Goal: Transaction & Acquisition: Purchase product/service

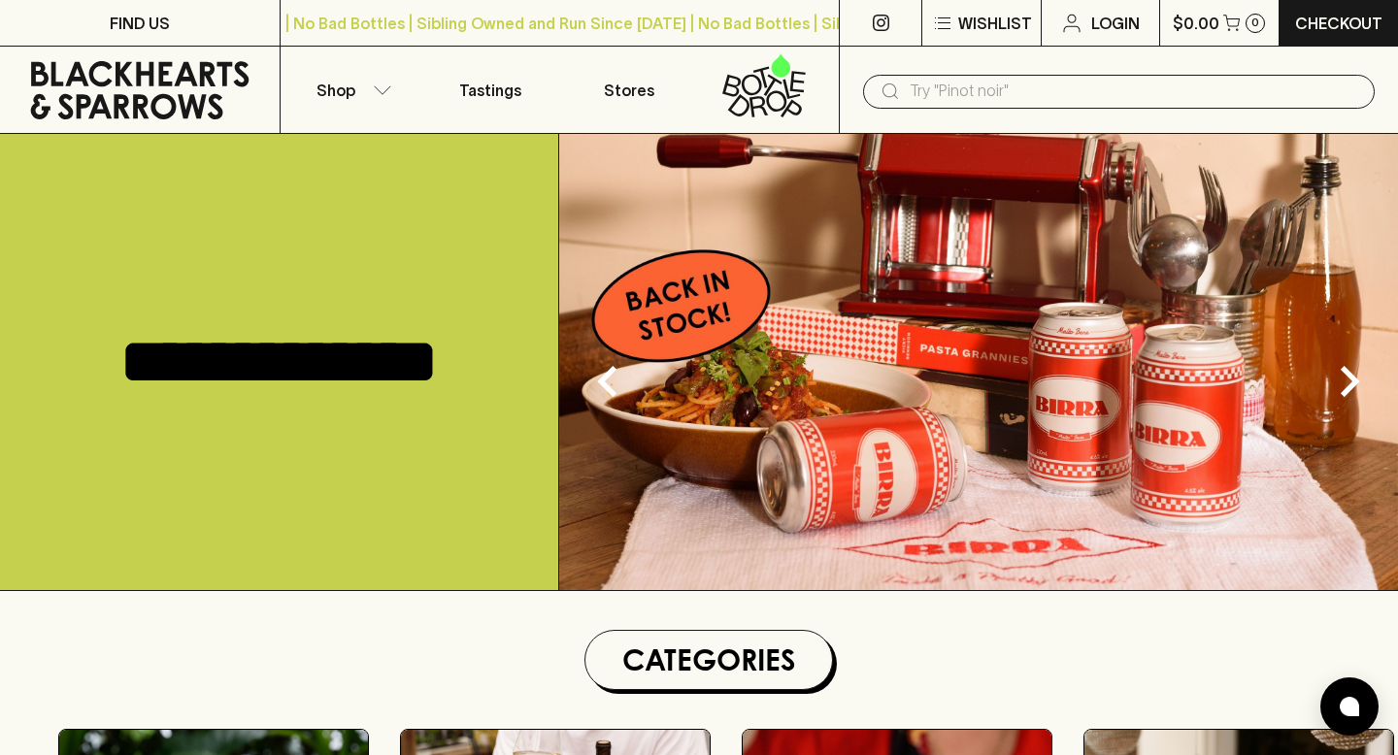
click at [1009, 90] on input "text" at bounding box center [1135, 91] width 450 height 31
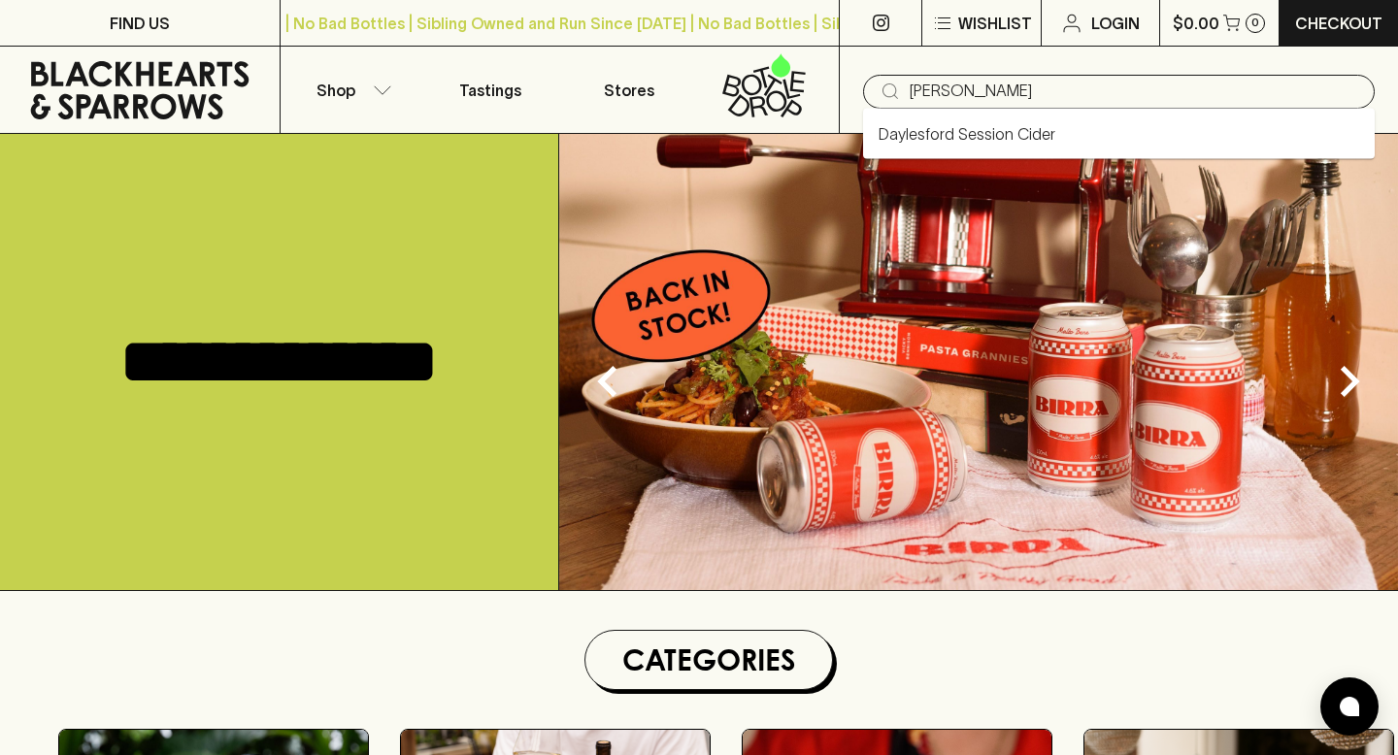
click at [993, 141] on link "Daylesford Session Cider" at bounding box center [967, 133] width 177 height 23
type input "Daylesford Session Cider"
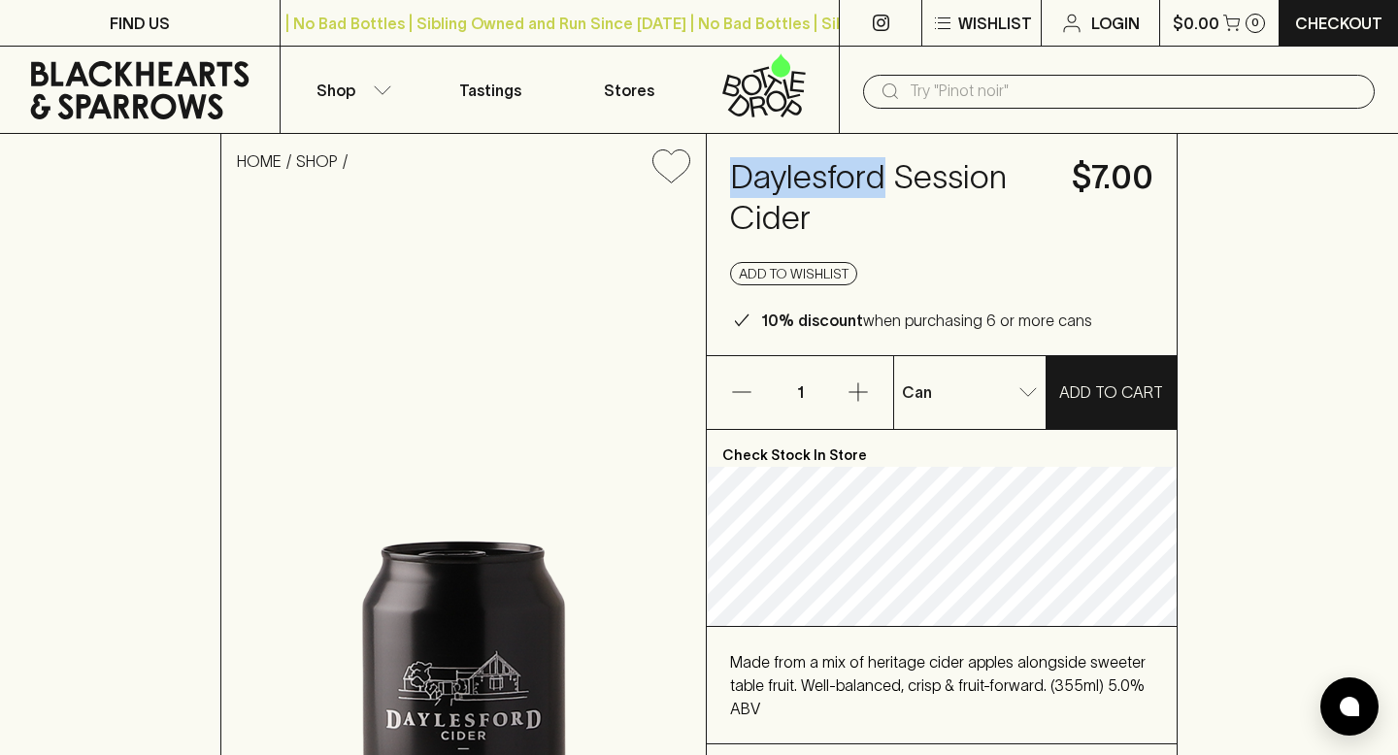
drag, startPoint x: 734, startPoint y: 176, endPoint x: 876, endPoint y: 182, distance: 141.9
click at [876, 182] on h4 "Daylesford Session Cider" at bounding box center [888, 198] width 317 height 82
copy h4 "Daylesford"
click at [955, 91] on input "text" at bounding box center [1135, 91] width 450 height 31
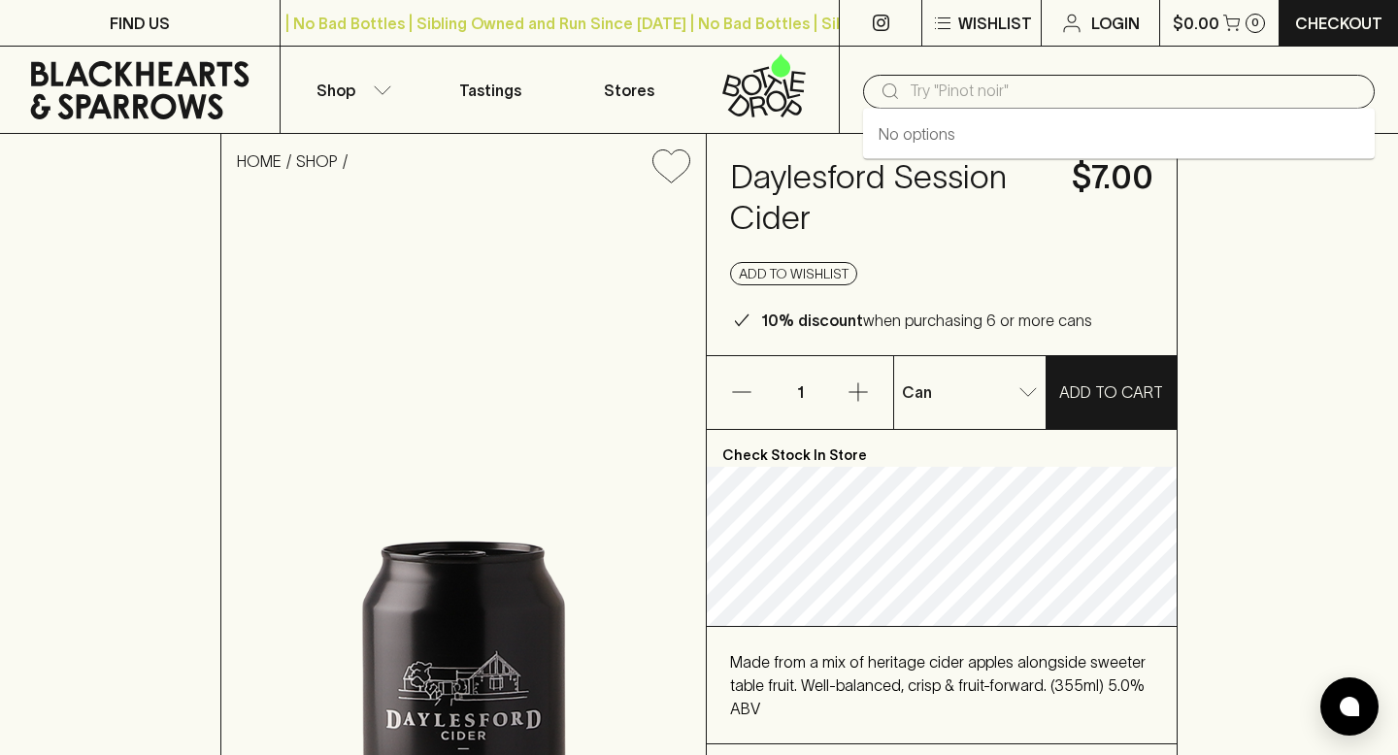
paste input "Daylesford"
type input "Daylesford"
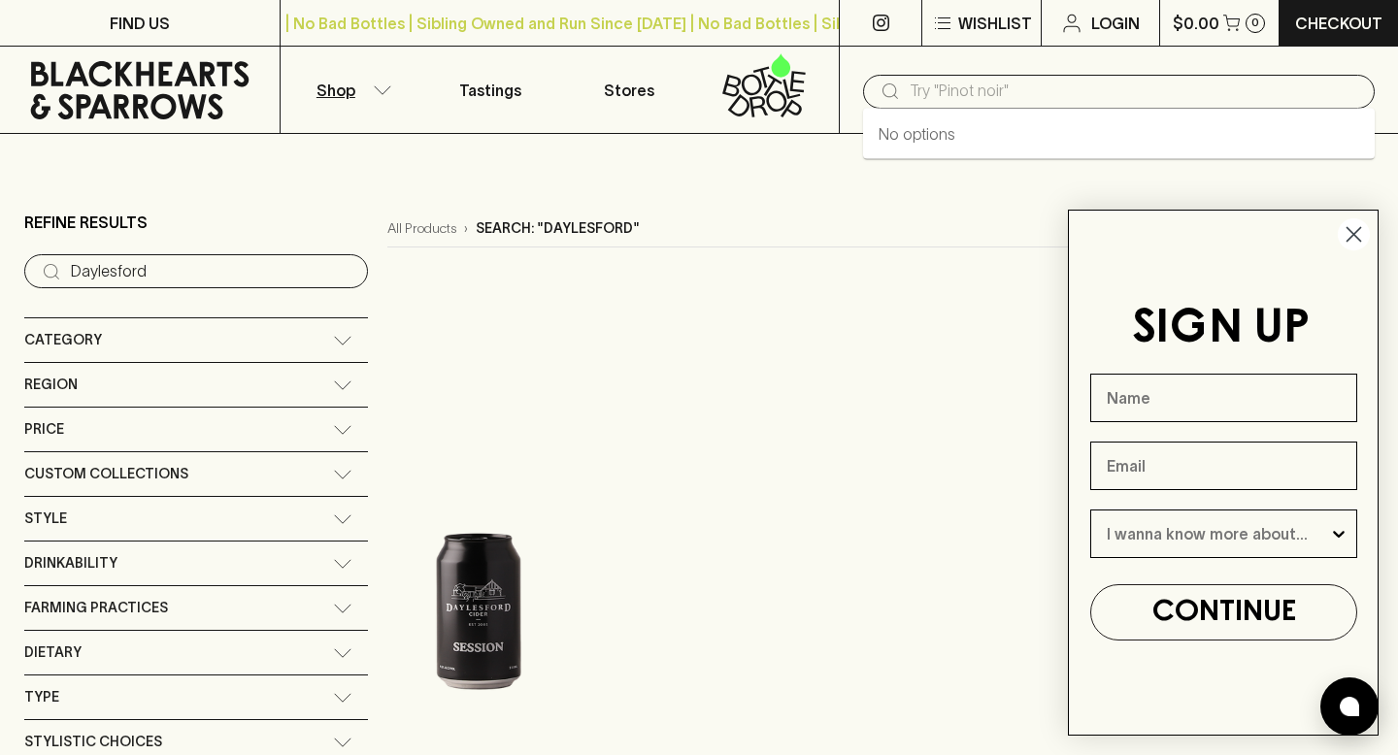
click at [975, 93] on input "text" at bounding box center [1135, 91] width 450 height 31
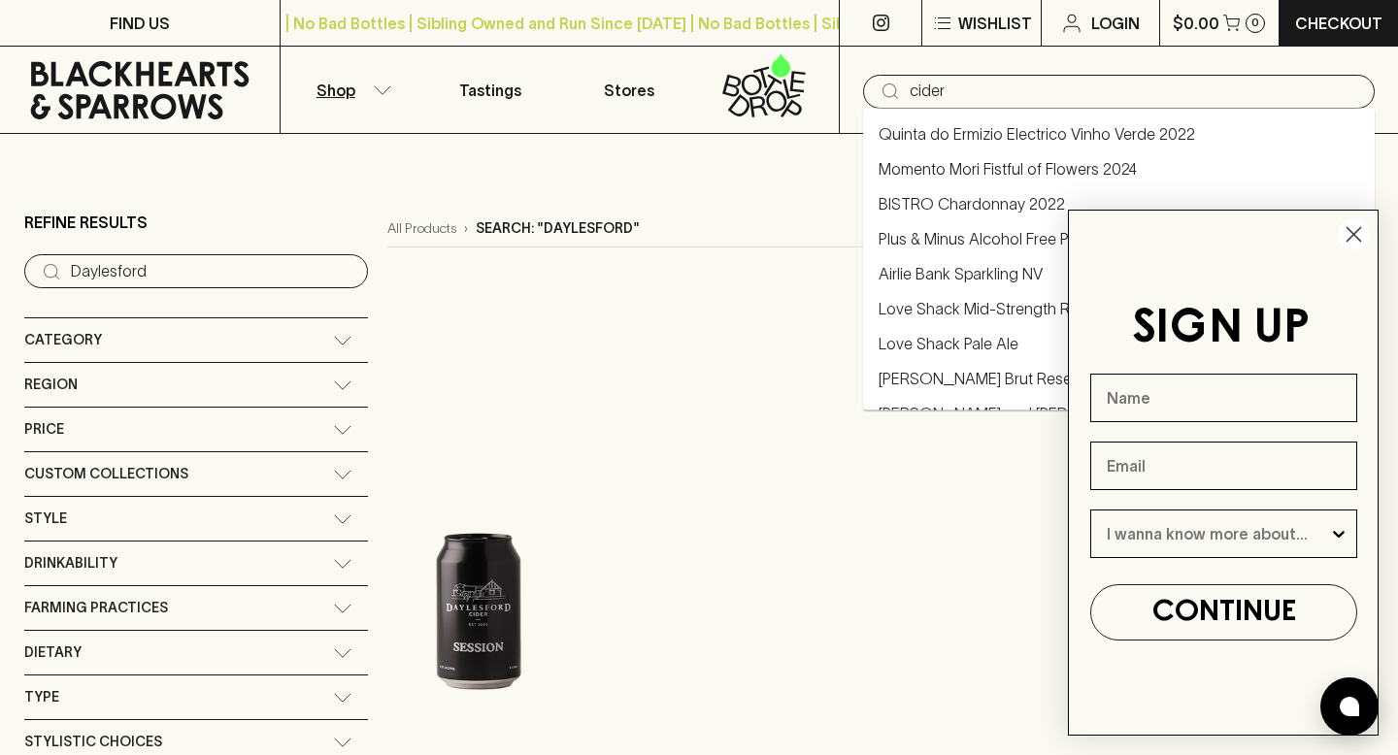
type input "cider"
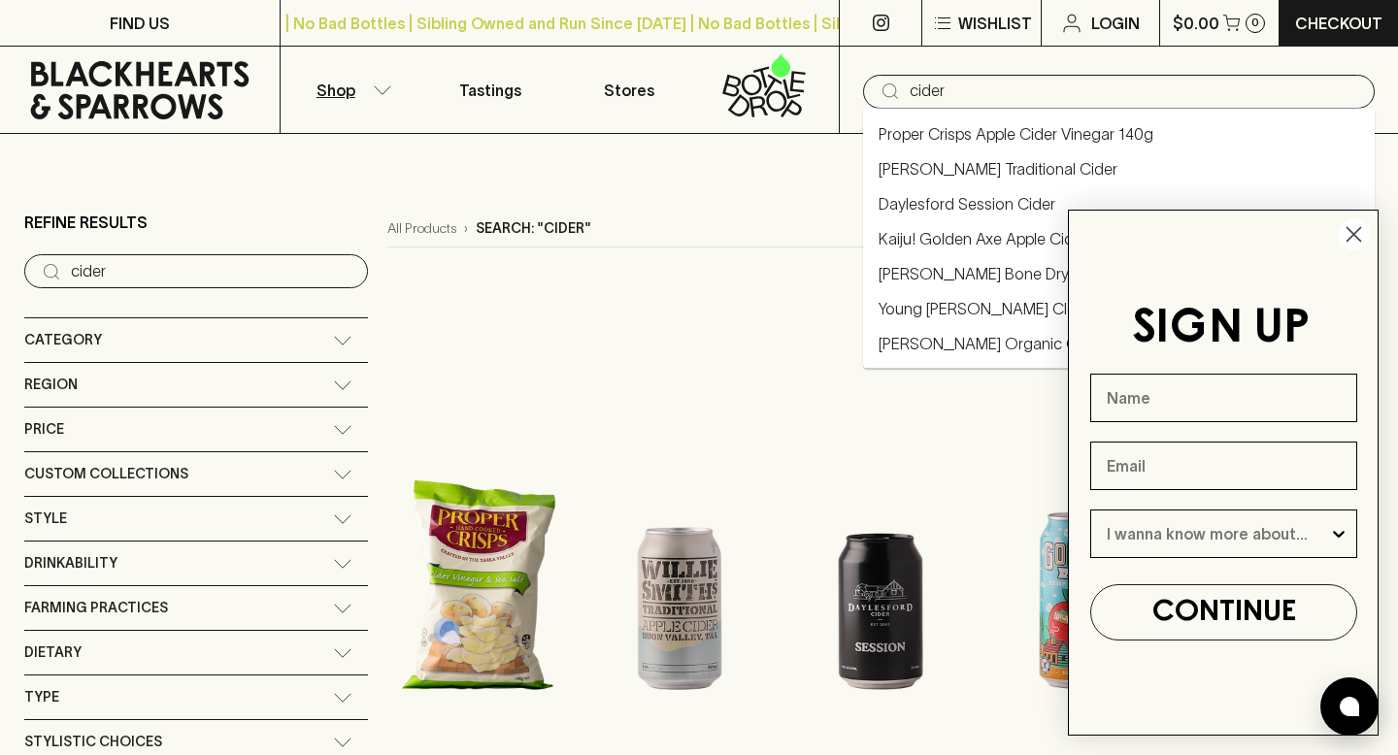
click at [931, 93] on input "cider" at bounding box center [1135, 91] width 450 height 31
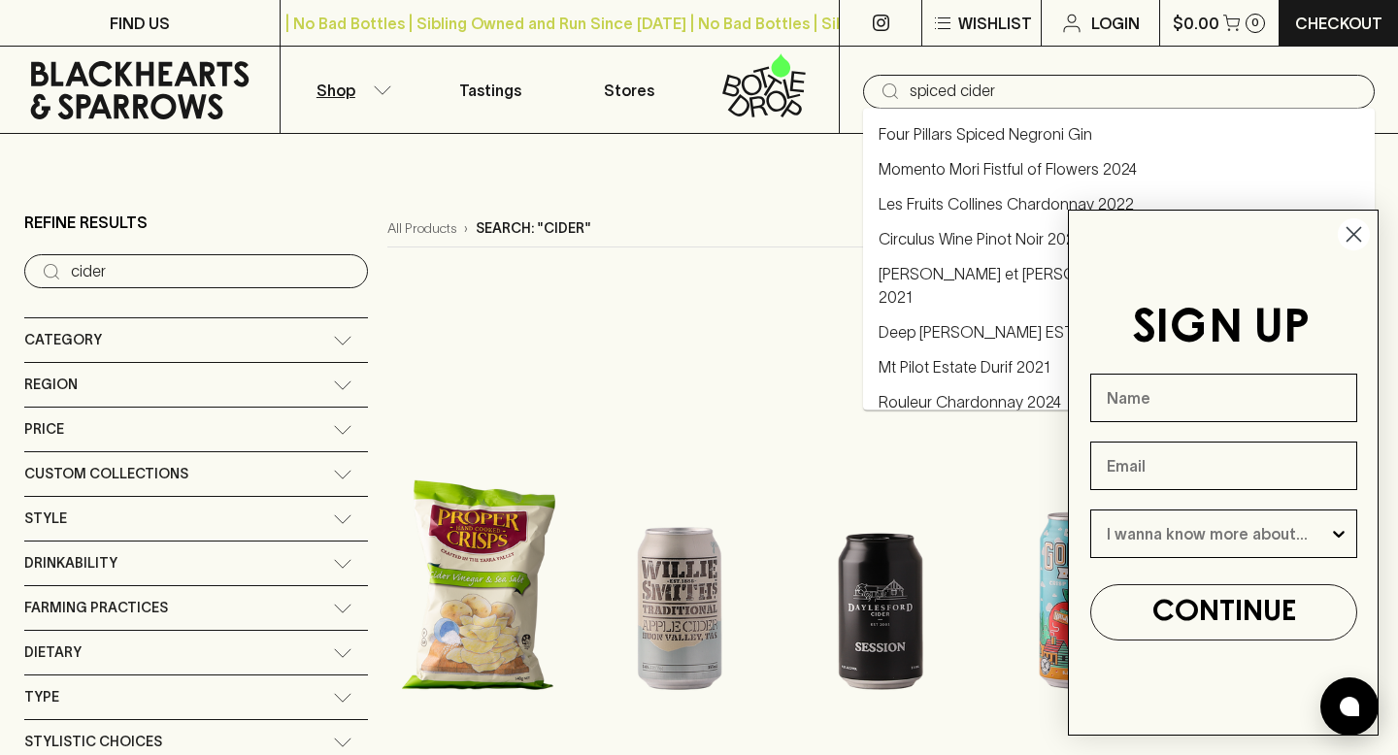
type input "spiced cider"
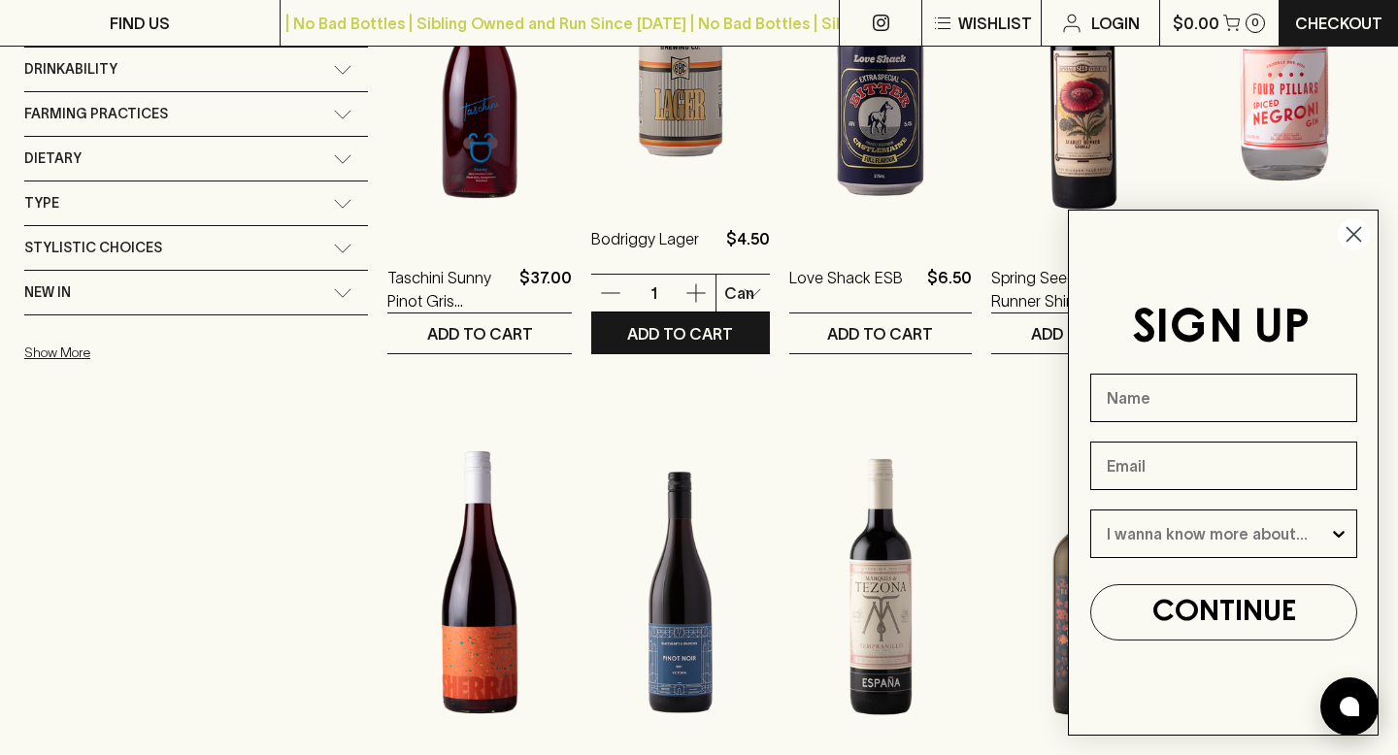
scroll to position [495, 0]
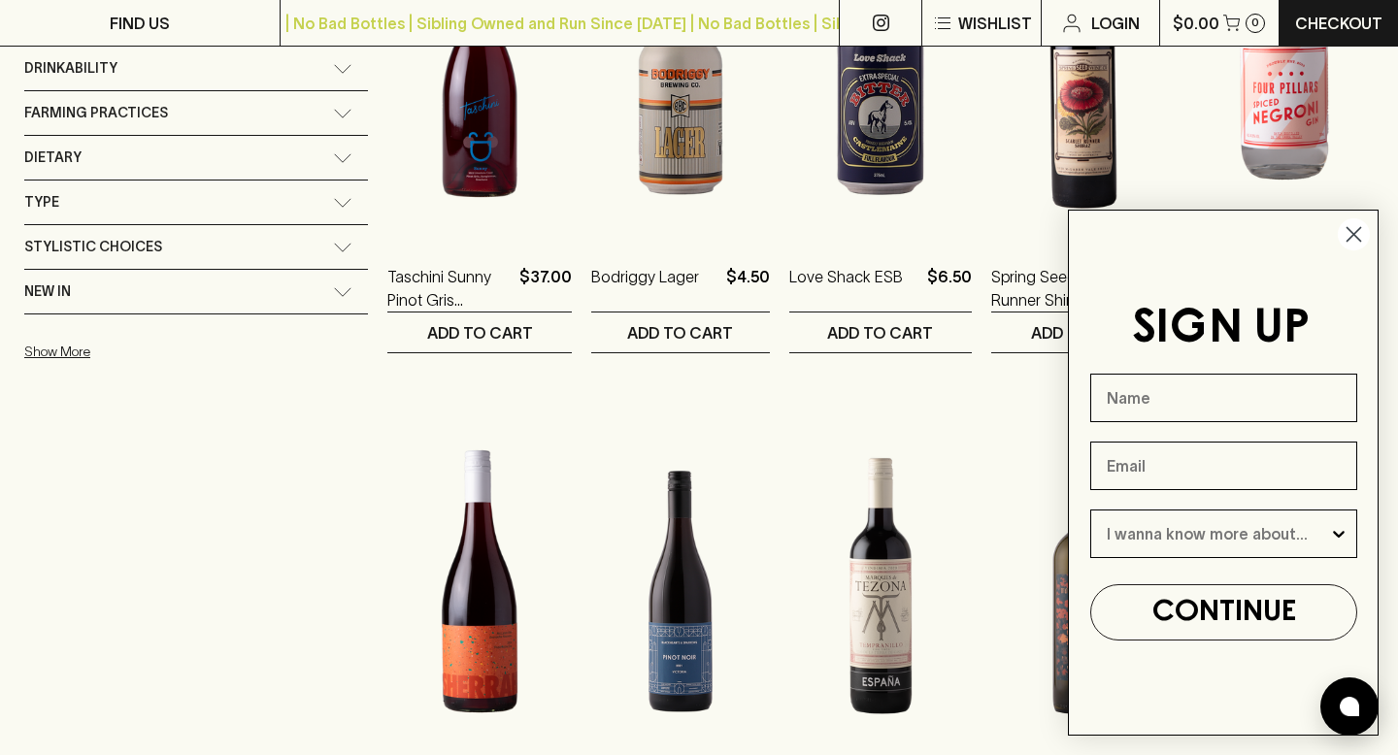
click at [1351, 236] on icon "Close dialog" at bounding box center [1355, 235] width 14 height 14
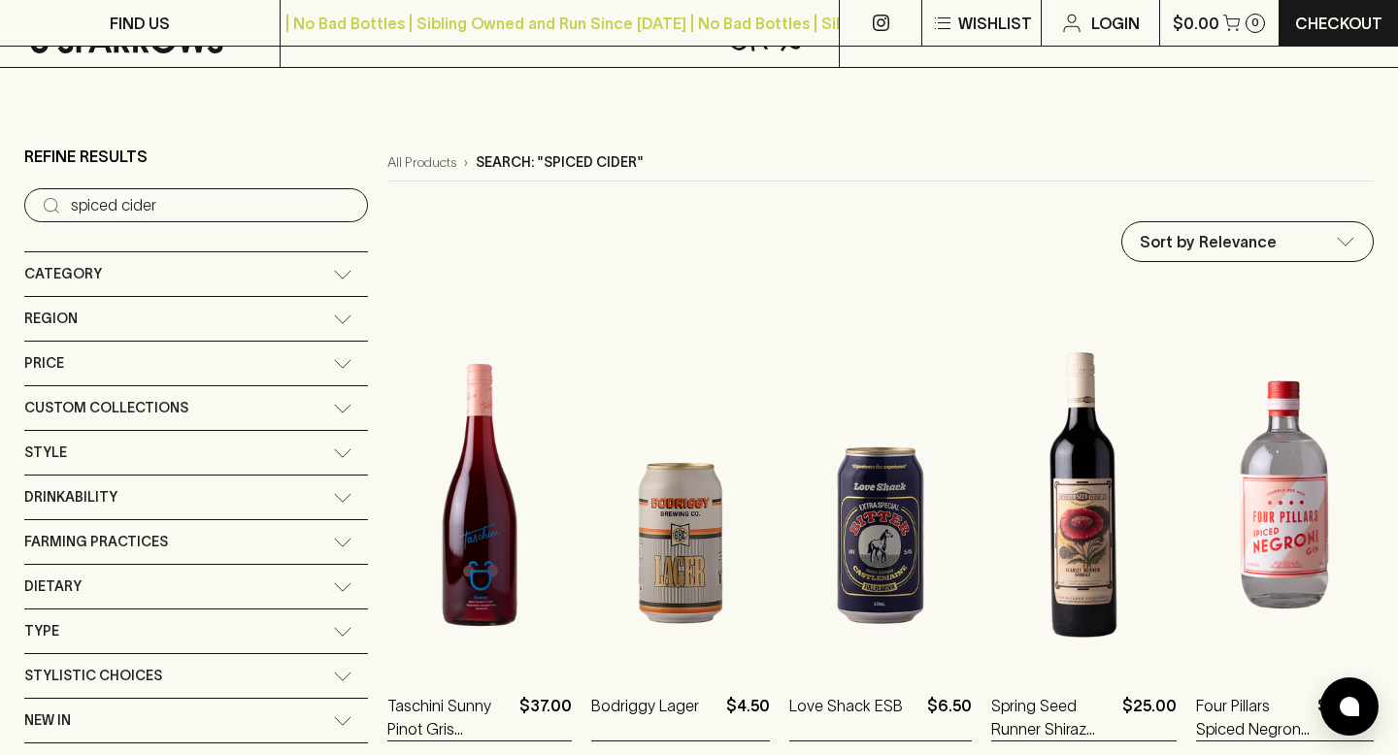
scroll to position [0, 0]
